Goal: Check status: Check status

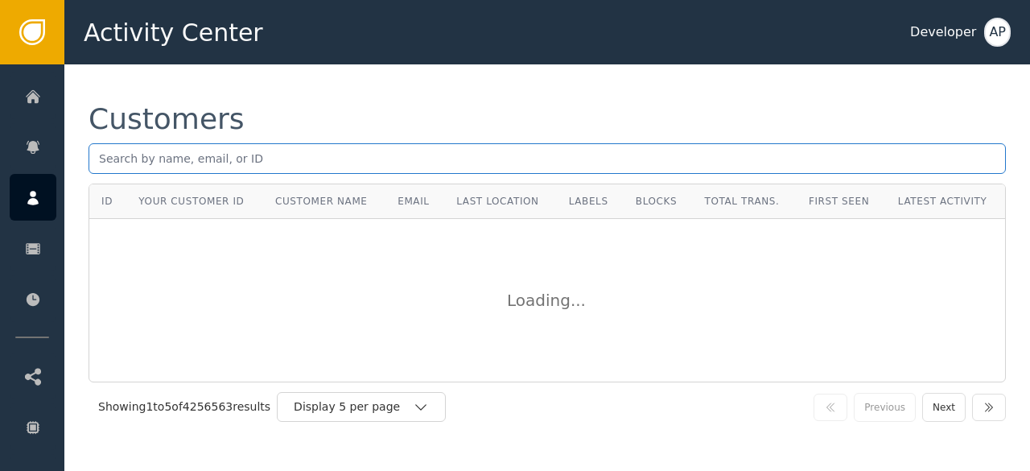
click at [178, 159] on input "text" at bounding box center [547, 158] width 917 height 31
paste input "[EMAIL_ADDRESS][DOMAIN_NAME]"
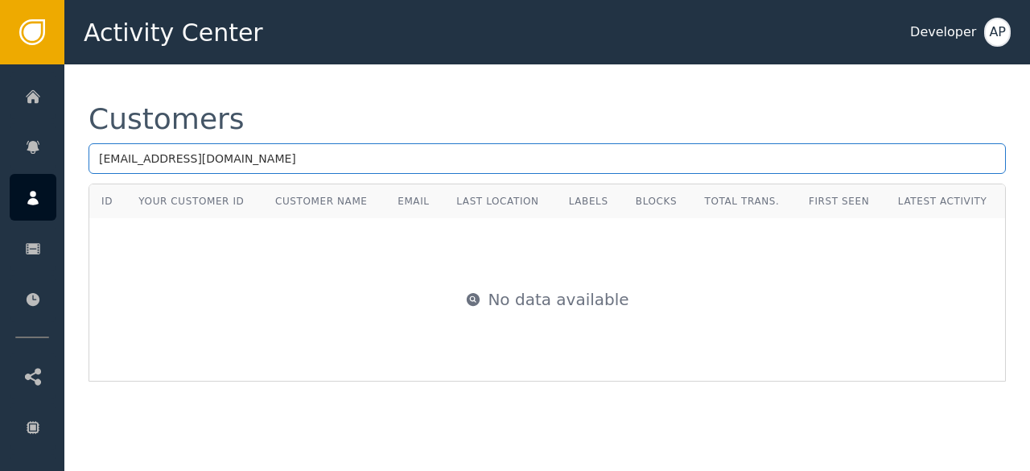
click at [464, 161] on input "[EMAIL_ADDRESS][DOMAIN_NAME]" at bounding box center [547, 158] width 917 height 31
type input "f"
paste input "[PERSON_NAME][EMAIL_ADDRESS][DOMAIN_NAME]"
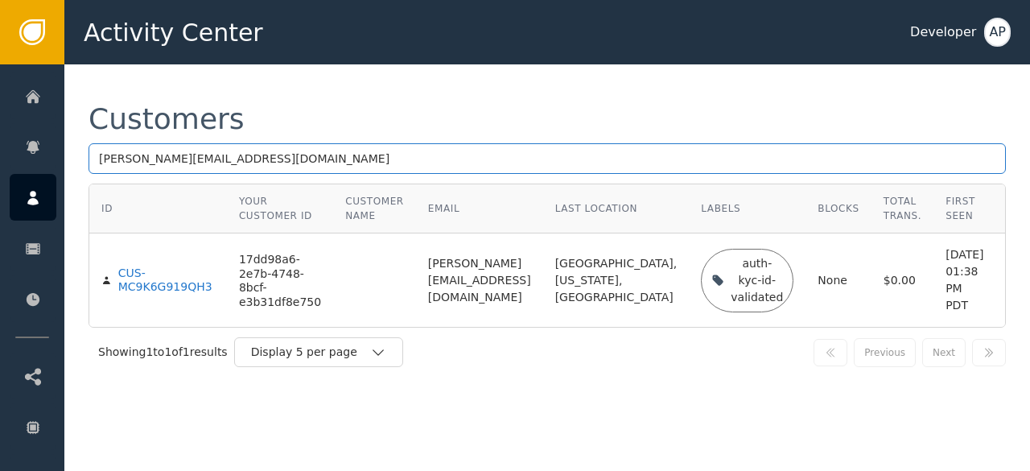
click at [380, 167] on input "[PERSON_NAME][EMAIL_ADDRESS][DOMAIN_NAME]" at bounding box center [547, 158] width 917 height 31
type input "r"
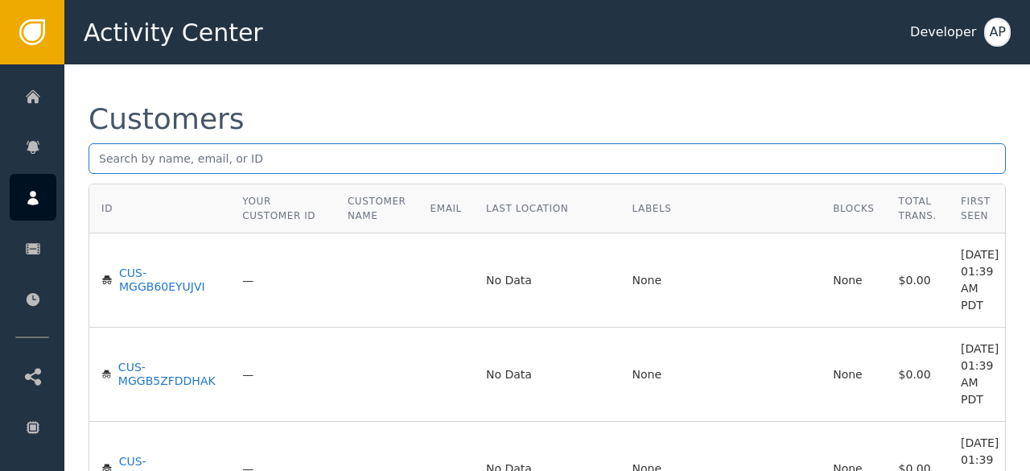
paste input "[EMAIL_ADDRESS][DOMAIN_NAME]"
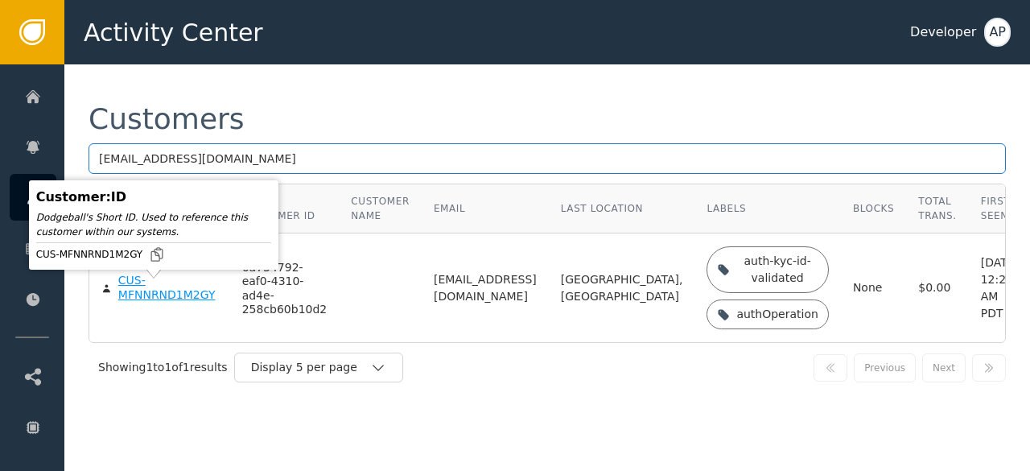
type input "[EMAIL_ADDRESS][DOMAIN_NAME]"
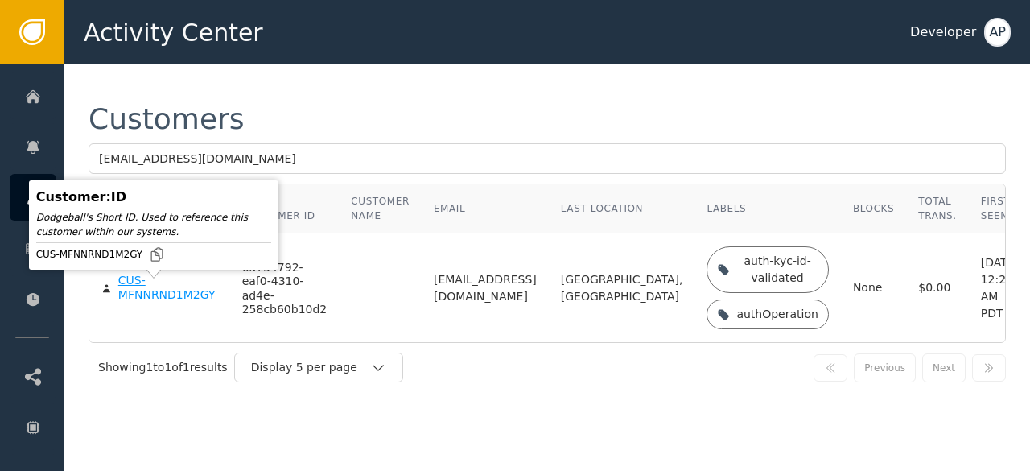
click at [160, 299] on div "CUS-MFNNRND1M2GY" at bounding box center [168, 288] width 100 height 28
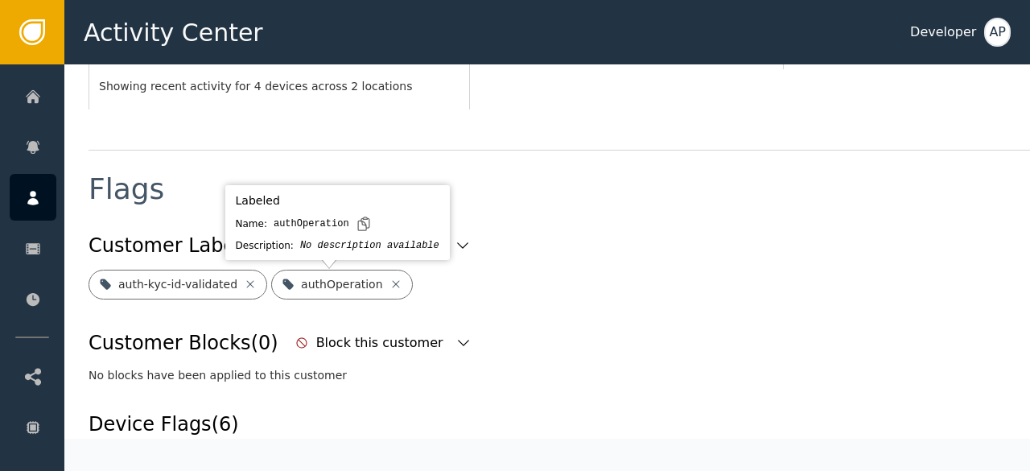
scroll to position [534, 0]
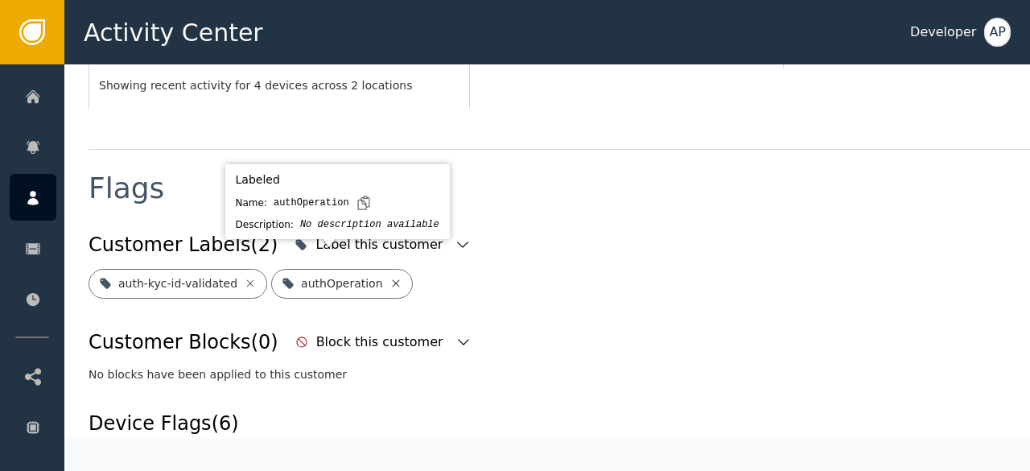
click at [390, 277] on icon at bounding box center [396, 283] width 13 height 13
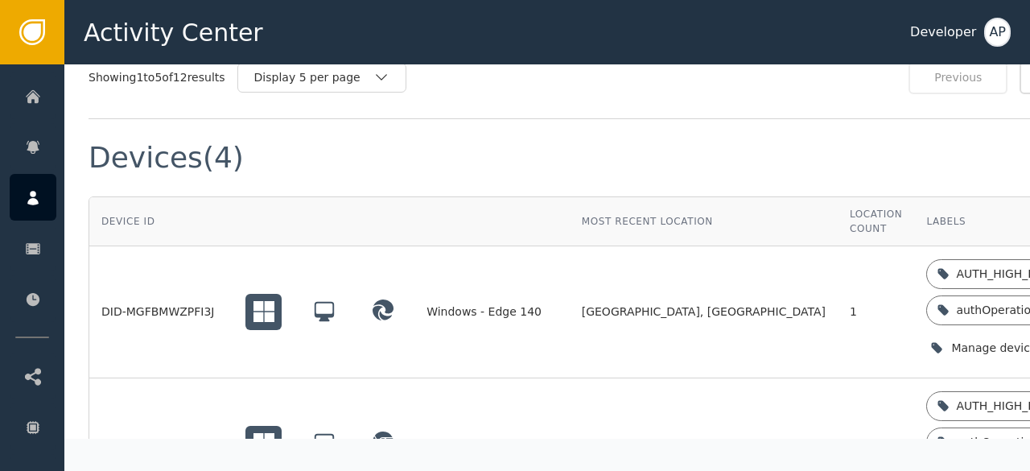
scroll to position [1386, 0]
